Goal: Obtain resource: Obtain resource

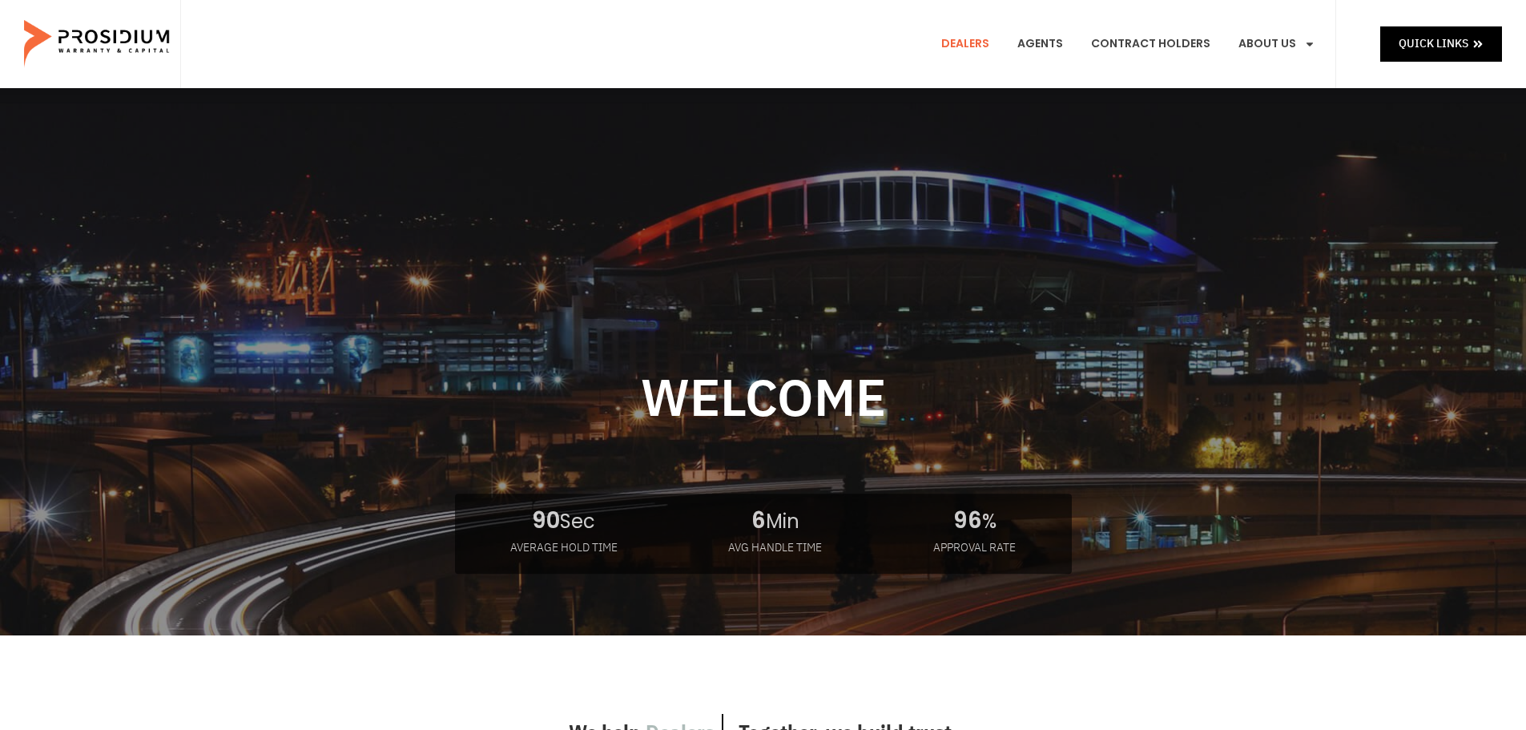
click at [990, 56] on link "Dealers" at bounding box center [965, 43] width 72 height 59
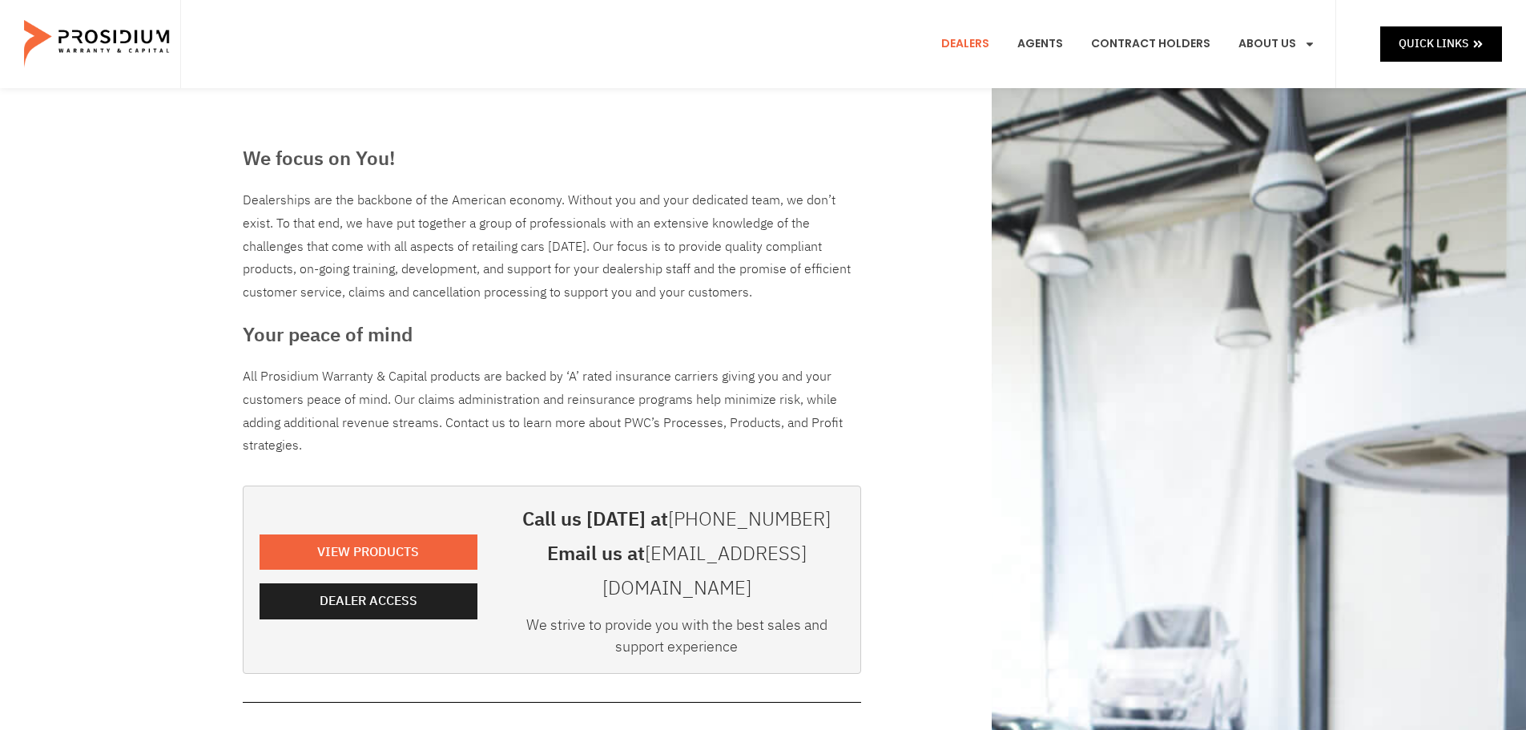
click at [485, 528] on div "View Products Dealer Access" at bounding box center [369, 579] width 234 height 171
click at [398, 542] on span "View Products" at bounding box center [371, 552] width 102 height 23
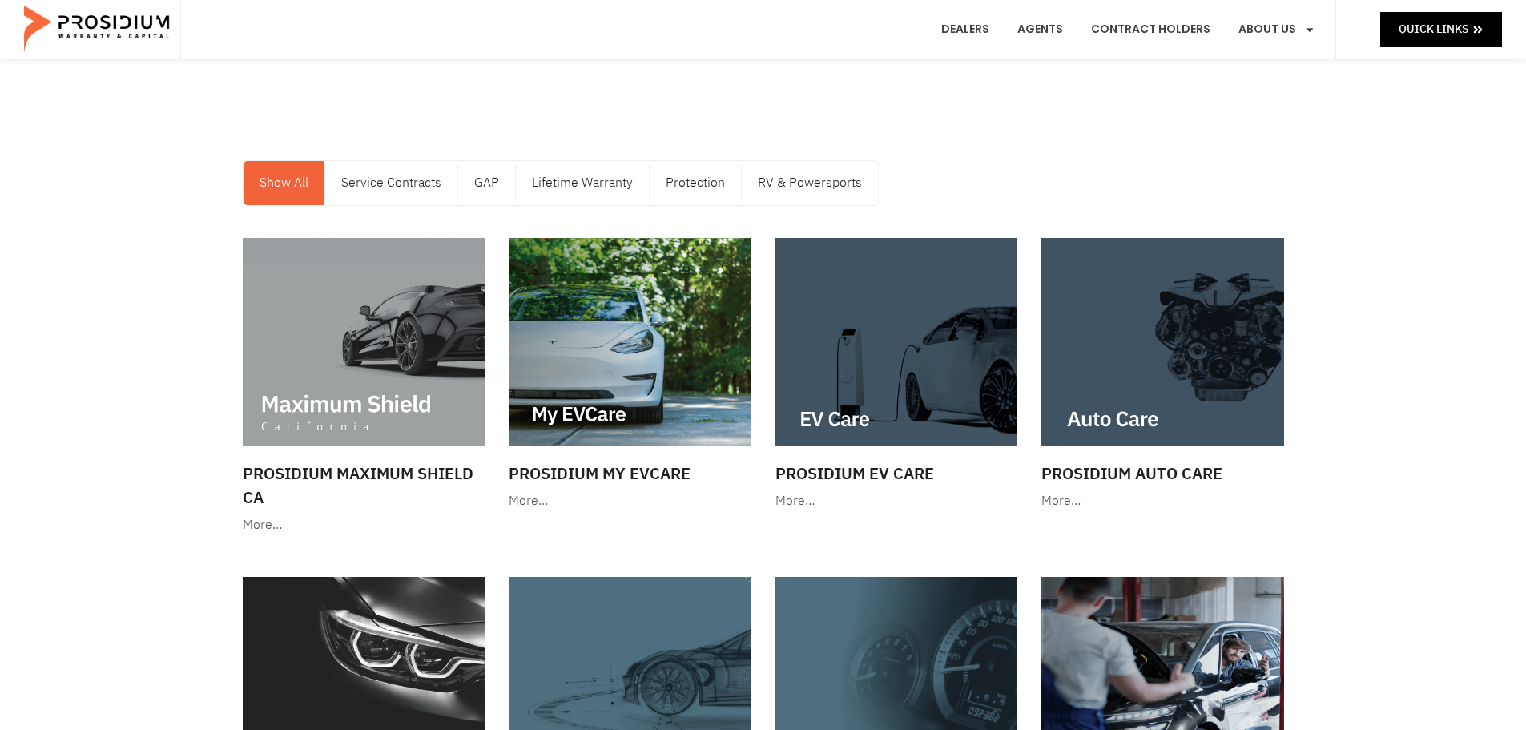
scroll to position [80, 0]
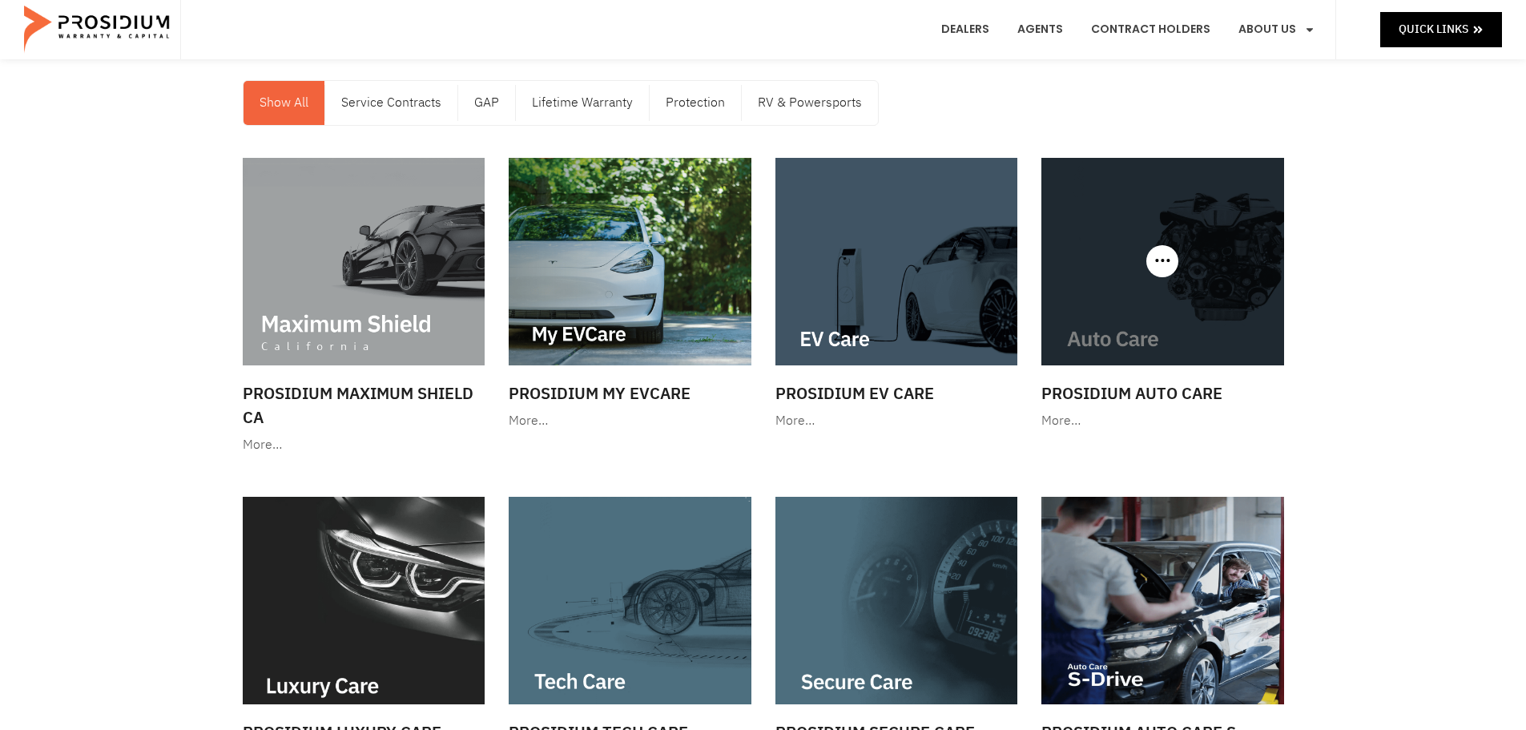
click at [1158, 277] on div at bounding box center [1162, 261] width 243 height 207
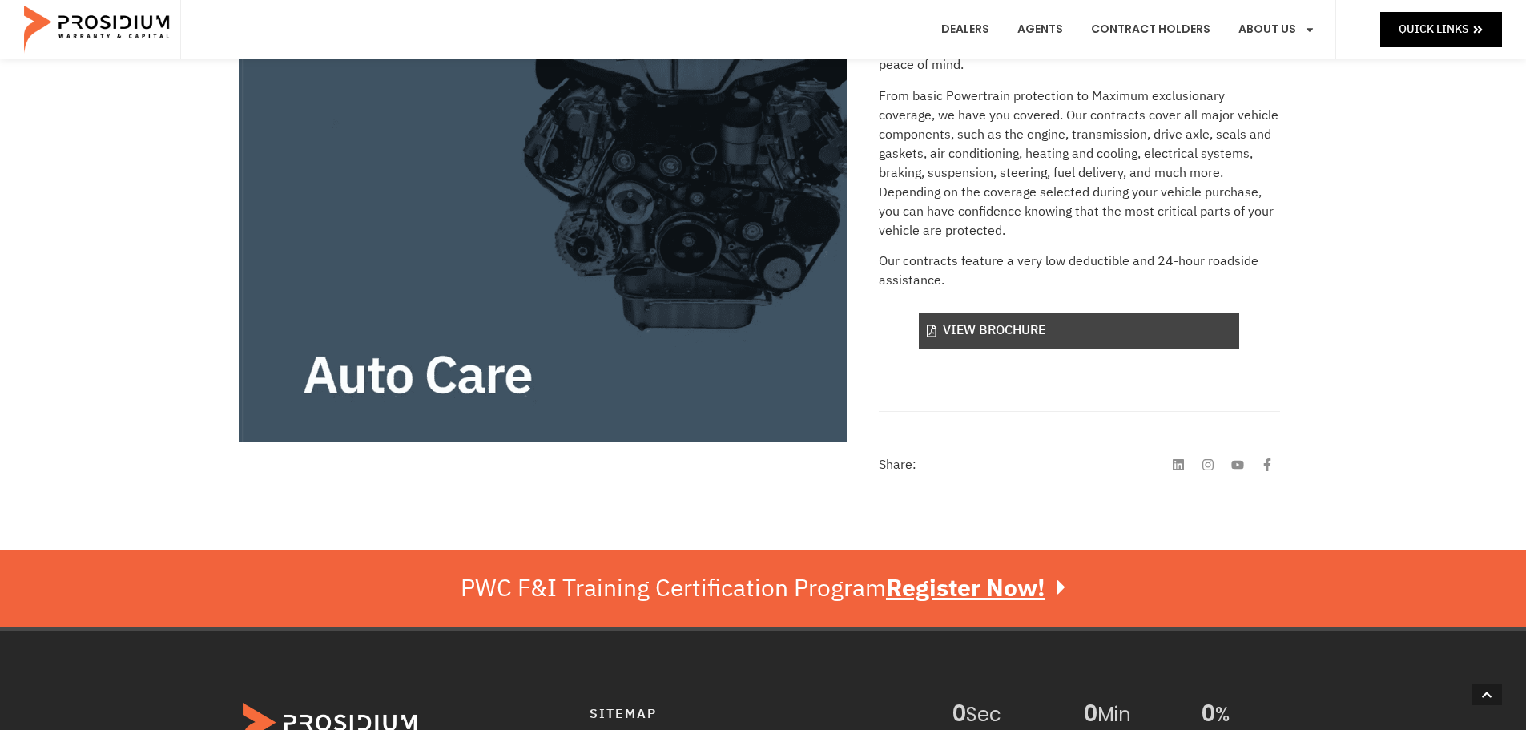
scroll to position [401, 0]
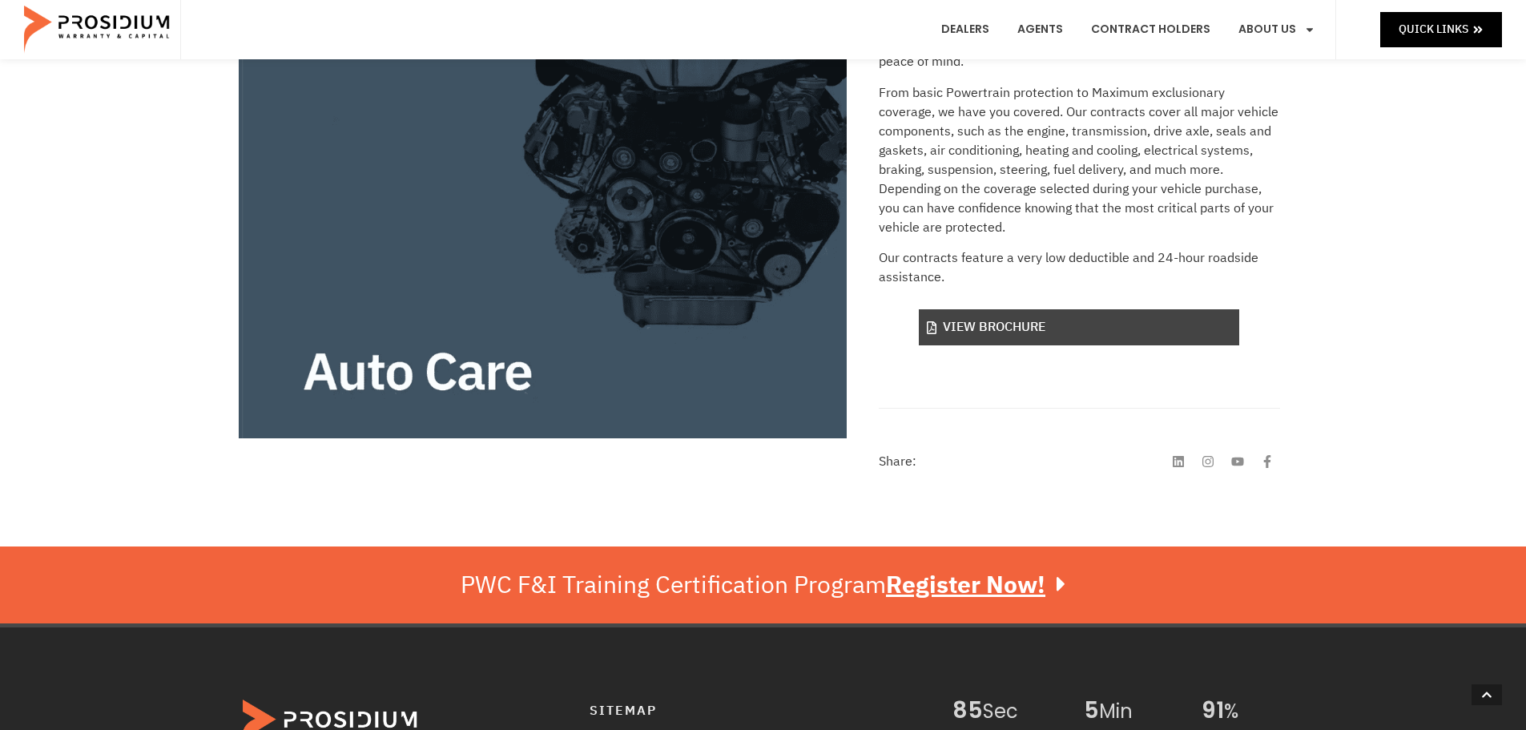
click at [1078, 320] on link "View Brochure" at bounding box center [1079, 327] width 320 height 36
